Goal: Task Accomplishment & Management: Manage account settings

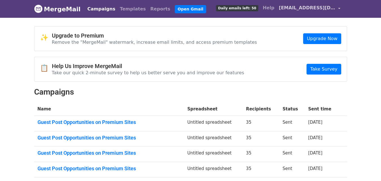
click at [314, 6] on span "[EMAIL_ADDRESS][DOMAIN_NAME]" at bounding box center [307, 8] width 56 height 7
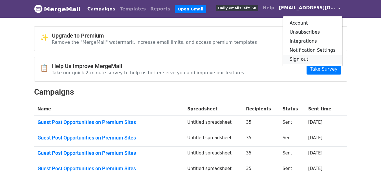
click at [305, 60] on link "Sign out" at bounding box center [313, 59] width 60 height 9
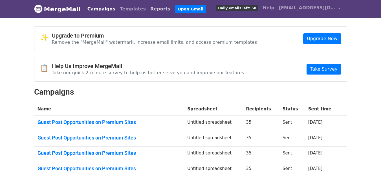
click at [153, 12] on link "Reports" at bounding box center [160, 8] width 25 height 11
click at [175, 8] on link "Open Gmail" at bounding box center [190, 9] width 31 height 8
